Goal: Transaction & Acquisition: Purchase product/service

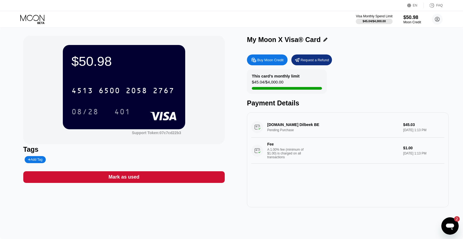
click at [193, 1] on div "EN Language Select an item Save FAQ" at bounding box center [231, 5] width 463 height 11
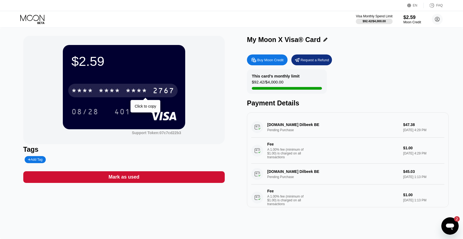
click at [116, 95] on div "* * * *" at bounding box center [110, 91] width 22 height 9
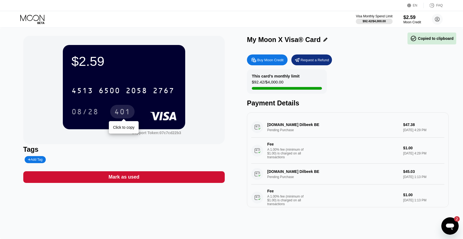
click at [114, 112] on div "401" at bounding box center [122, 112] width 24 height 14
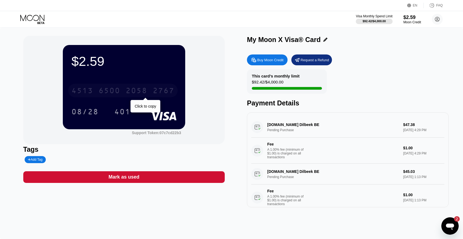
click at [102, 84] on div "[CREDIT_CARD_NUMBER]" at bounding box center [122, 91] width 109 height 14
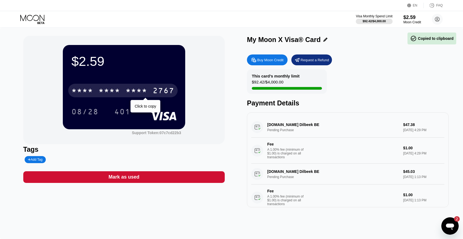
click at [102, 88] on div "* * * *" at bounding box center [110, 91] width 22 height 9
click at [119, 87] on div "6500" at bounding box center [110, 91] width 22 height 9
click at [119, 87] on div "* * * *" at bounding box center [110, 91] width 22 height 9
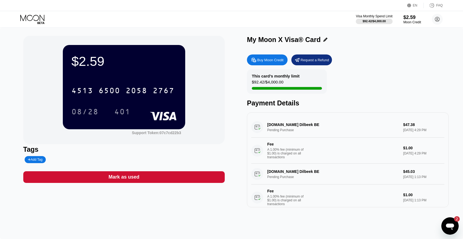
click at [280, 63] on div "Buy Moon Credit" at bounding box center [267, 59] width 41 height 11
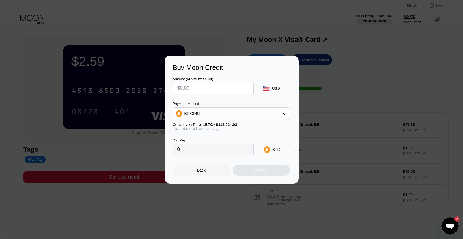
click at [225, 90] on input "text" at bounding box center [213, 88] width 72 height 11
click at [240, 102] on div "Payment Method" at bounding box center [231, 103] width 117 height 4
click at [240, 109] on div "BITCOIN" at bounding box center [231, 113] width 117 height 11
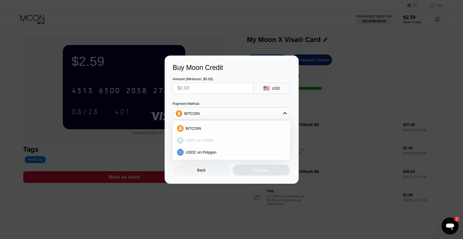
click at [227, 140] on div "USDT on TRON" at bounding box center [234, 140] width 102 height 4
type input "0.00"
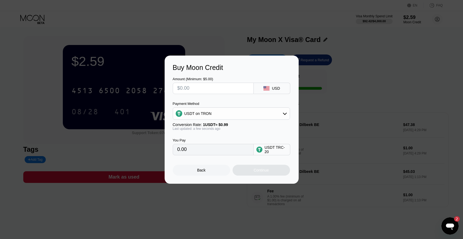
click at [231, 90] on input "text" at bounding box center [213, 88] width 72 height 11
type input "$1"
type input "1.01"
type input "$10"
type input "10.10"
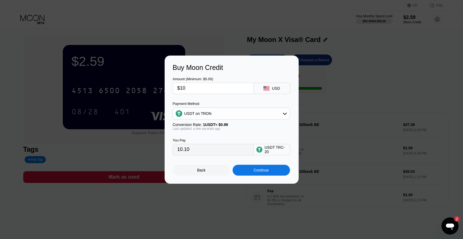
type input "$100"
type input "101.01"
type input "$10"
type input "10.10"
type input "$1"
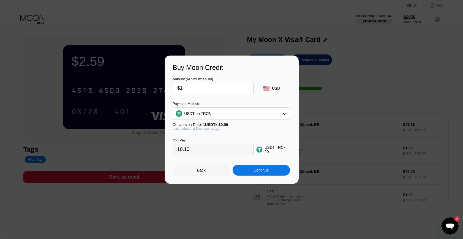
type input "1.01"
type input "0.00"
